Goal: Book appointment/travel/reservation

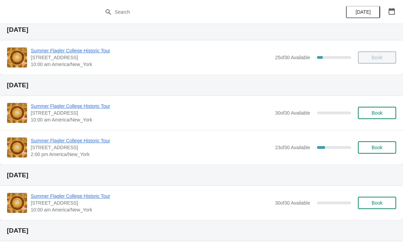
scroll to position [24, 0]
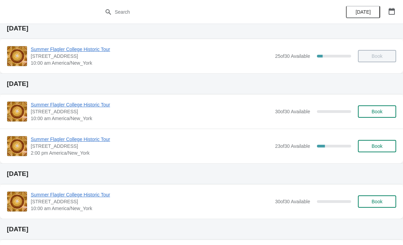
click at [70, 59] on span "10:00 am America/New_York" at bounding box center [151, 62] width 241 height 7
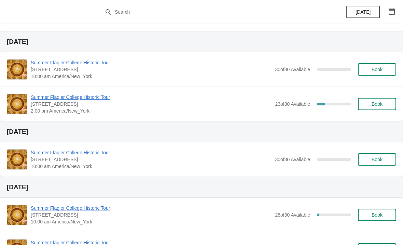
scroll to position [67, 0]
click at [235, 77] on span "10:00 am America/New_York" at bounding box center [151, 75] width 241 height 7
click at [91, 65] on span "Summer Flagler College Historic Tour" at bounding box center [151, 62] width 241 height 7
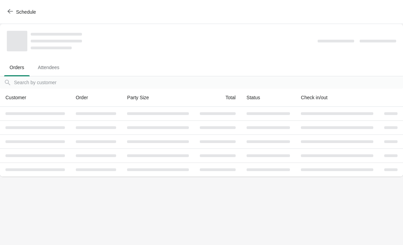
scroll to position [0, 0]
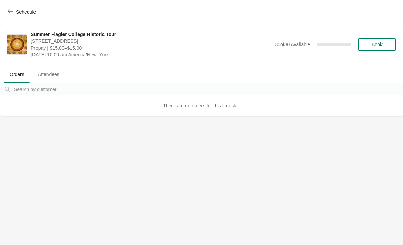
click at [373, 43] on span "Book" at bounding box center [377, 44] width 11 height 5
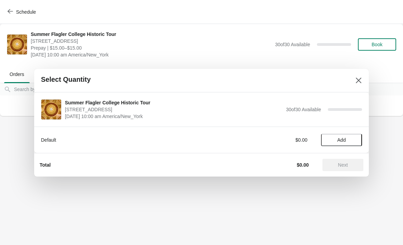
click at [297, 141] on div "$0.00" at bounding box center [275, 139] width 63 height 7
click at [344, 141] on span "Add" at bounding box center [342, 139] width 9 height 5
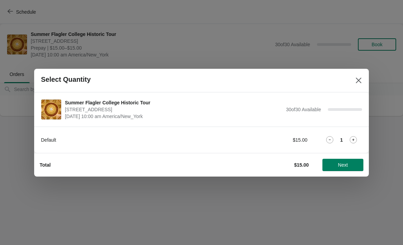
click at [358, 136] on div "1" at bounding box center [341, 139] width 41 height 7
click at [355, 139] on icon at bounding box center [353, 139] width 7 height 7
click at [360, 167] on button "Next" at bounding box center [343, 165] width 41 height 12
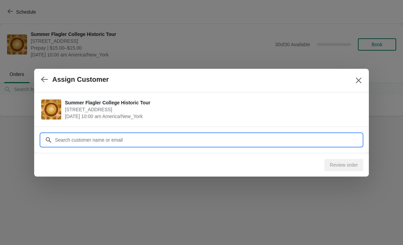
click at [325, 134] on input "Customer" at bounding box center [209, 140] width 308 height 12
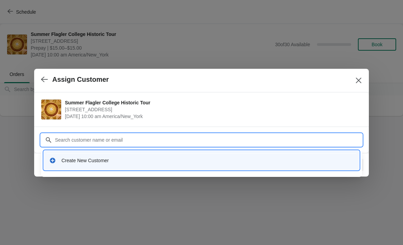
click at [290, 177] on div at bounding box center [201, 122] width 403 height 245
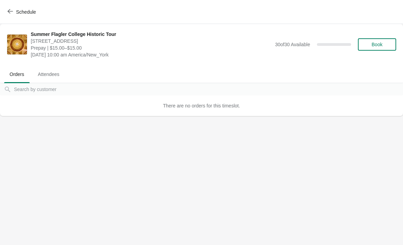
click at [377, 46] on span "Book" at bounding box center [377, 44] width 11 height 5
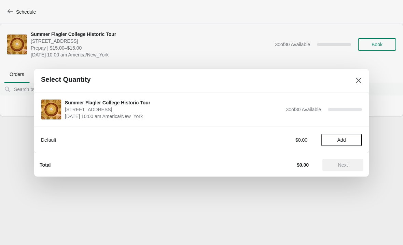
click at [345, 138] on span "Add" at bounding box center [342, 139] width 9 height 5
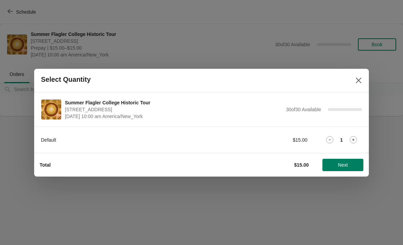
click at [352, 137] on icon at bounding box center [353, 139] width 7 height 7
click at [347, 163] on span "Next" at bounding box center [343, 164] width 10 height 5
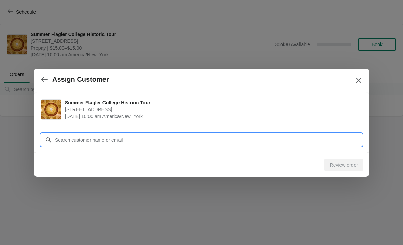
click at [303, 139] on input "Customer" at bounding box center [209, 140] width 308 height 12
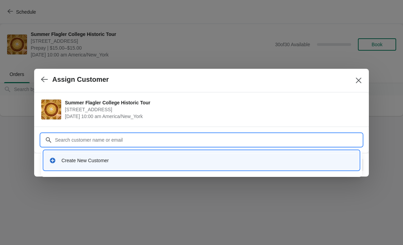
click at [257, 162] on div "Create New Customer" at bounding box center [208, 160] width 293 height 7
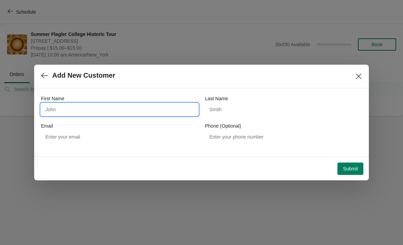
click at [64, 106] on input "First Name" at bounding box center [119, 109] width 157 height 12
type input "Naomi"
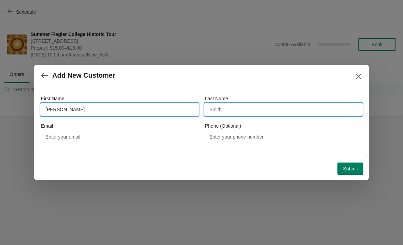
click at [239, 108] on input "Last Name" at bounding box center [283, 109] width 157 height 12
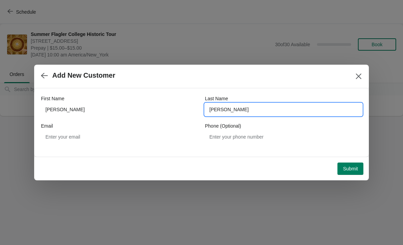
type input "Janz"
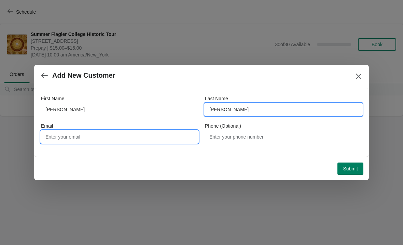
click at [62, 136] on input "Email" at bounding box center [119, 137] width 157 height 12
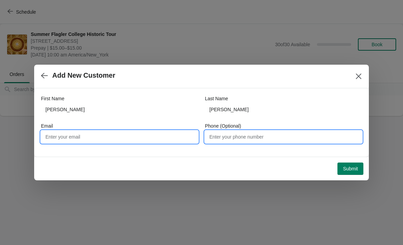
click at [278, 138] on input "Phone (Optional)" at bounding box center [283, 137] width 157 height 12
click at [146, 142] on input "Email" at bounding box center [119, 137] width 157 height 12
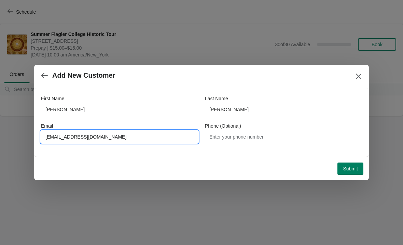
type input "Njanz1@yahoo.com"
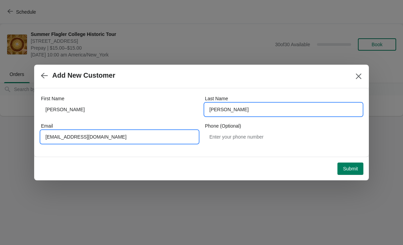
click at [262, 109] on input "Janz" at bounding box center [283, 109] width 157 height 12
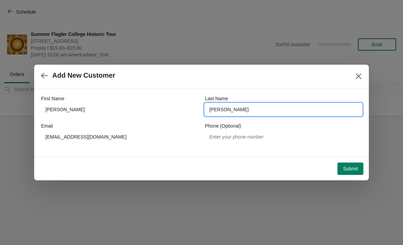
click at [262, 109] on input "Janz" at bounding box center [283, 109] width 157 height 12
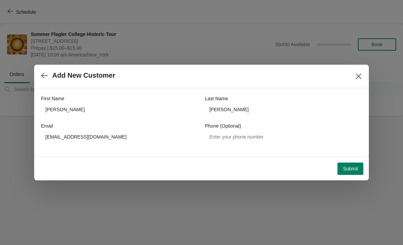
click at [352, 169] on span "Submit" at bounding box center [350, 168] width 15 height 5
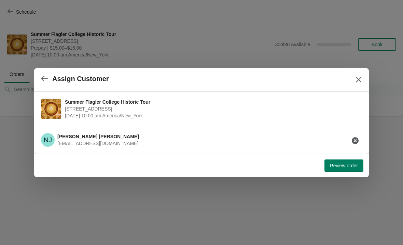
click at [349, 171] on button "Review order" at bounding box center [344, 165] width 39 height 12
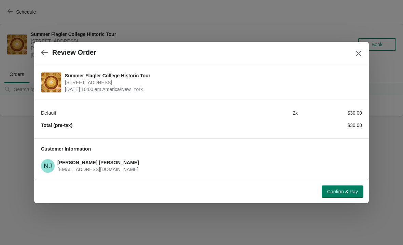
click at [350, 184] on div "Confirm & Pay" at bounding box center [200, 190] width 327 height 15
click at [351, 191] on span "Confirm & Pay" at bounding box center [343, 191] width 31 height 5
